Goal: Find contact information: Find contact information

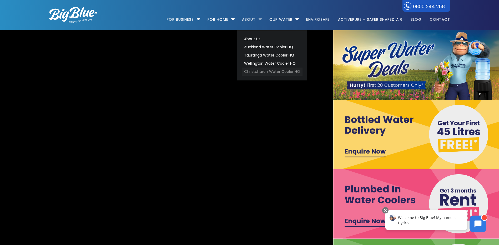
click at [260, 72] on link "Christchurch Water Cooler HQ" at bounding box center [272, 72] width 61 height 8
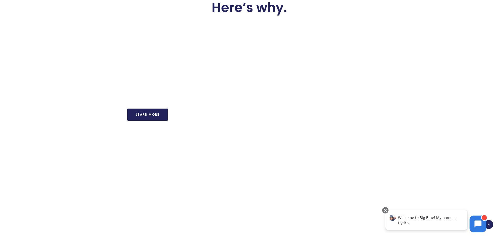
scroll to position [974, 0]
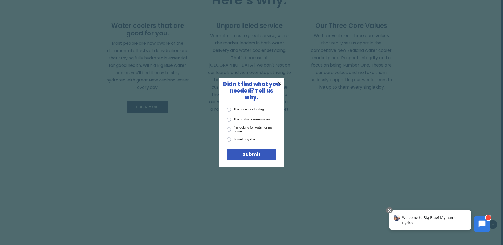
click at [279, 86] on span "X" at bounding box center [279, 83] width 5 height 7
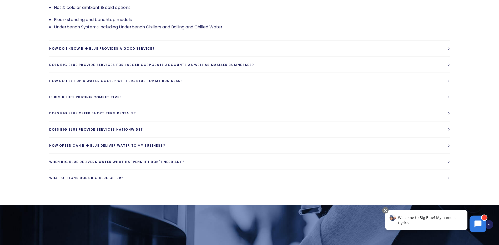
scroll to position [1289, 0]
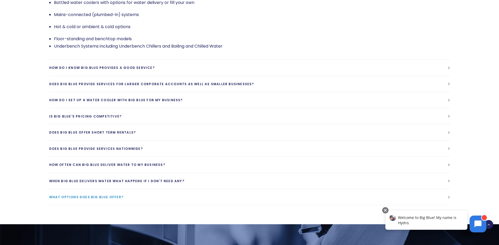
click at [92, 195] on span "What options does Big Blue Offer?" at bounding box center [86, 197] width 74 height 4
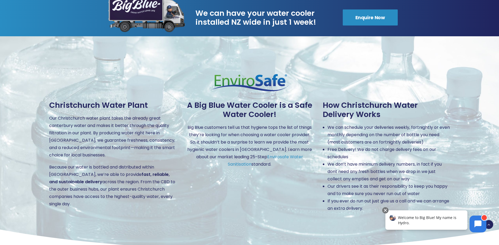
scroll to position [658, 0]
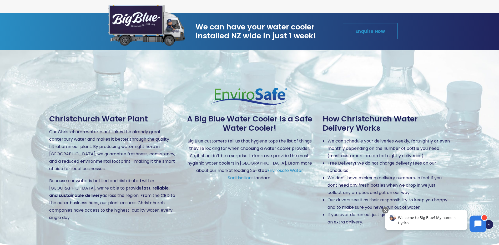
click at [367, 23] on link "Enquire Now" at bounding box center [370, 31] width 55 height 16
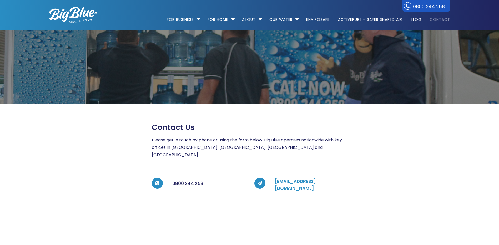
click at [294, 178] on link "customerservices@bigblue.co.nz" at bounding box center [295, 184] width 41 height 13
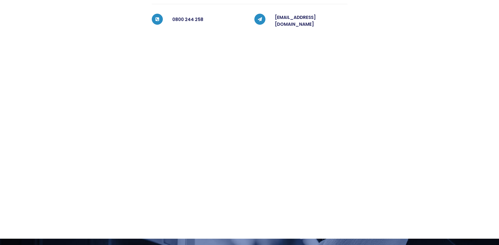
scroll to position [168, 0]
